Goal: Navigation & Orientation: Find specific page/section

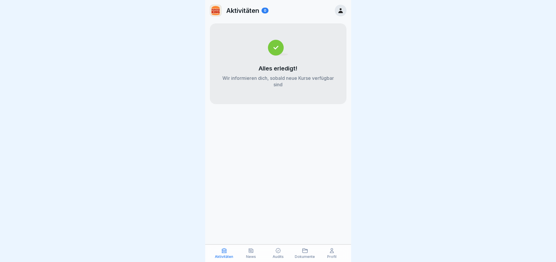
click at [309, 250] on div "Dokumente" at bounding box center [305, 252] width 24 height 11
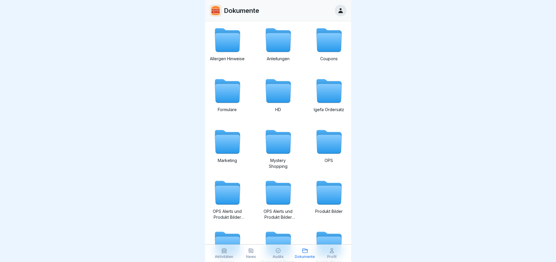
click at [225, 254] on div "Aktivitäten" at bounding box center [224, 252] width 24 height 11
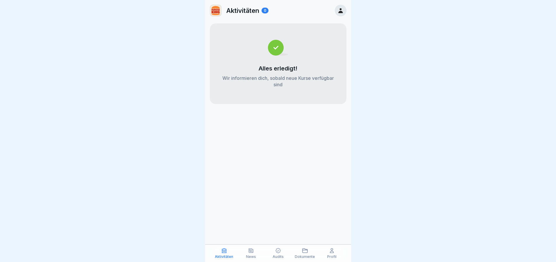
click at [341, 13] on icon at bounding box center [340, 10] width 4 height 5
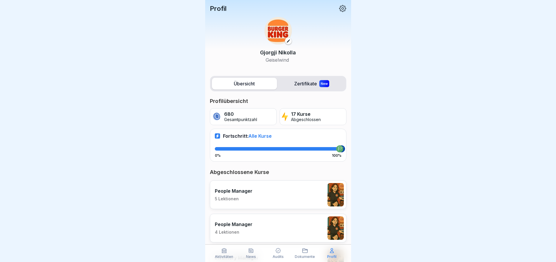
click at [341, 13] on div "Profil [PERSON_NAME]" at bounding box center [278, 36] width 146 height 73
click at [335, 246] on div "Aktivitäten News Audits Dokumente Profil" at bounding box center [278, 253] width 146 height 18
click at [328, 255] on p "Profil" at bounding box center [331, 256] width 9 height 4
